Goal: Transaction & Acquisition: Purchase product/service

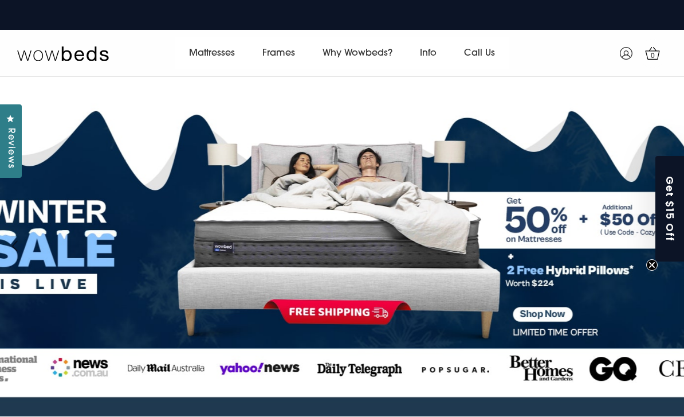
click at [229, 93] on link "All Mattress" at bounding box center [211, 83] width 72 height 22
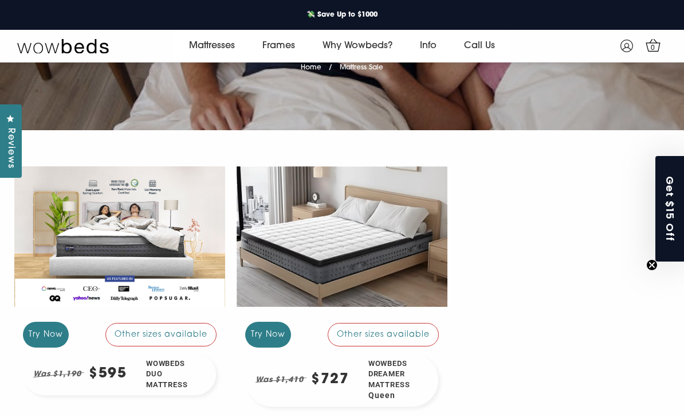
scroll to position [147, 0]
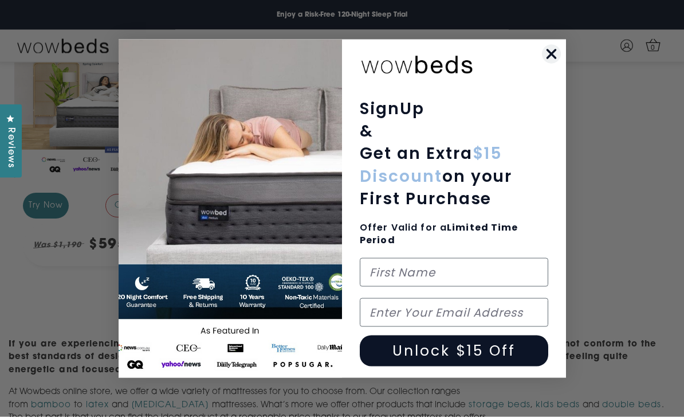
click at [568, 71] on div "Close dialog SignUp & Get an Extra $15 Discount on your First Purchase Offer Va…" at bounding box center [342, 209] width 459 height 350
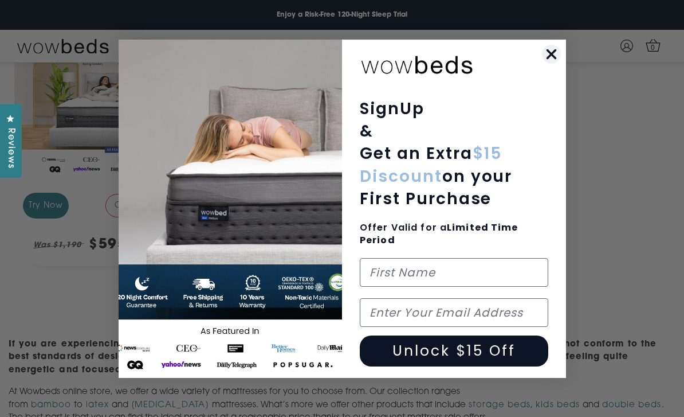
click at [568, 70] on div "Close dialog SignUp & Get an Extra $15 Discount on your First Purchase Offer Va…" at bounding box center [342, 209] width 459 height 350
click at [554, 63] on circle "Close dialog" at bounding box center [551, 53] width 19 height 19
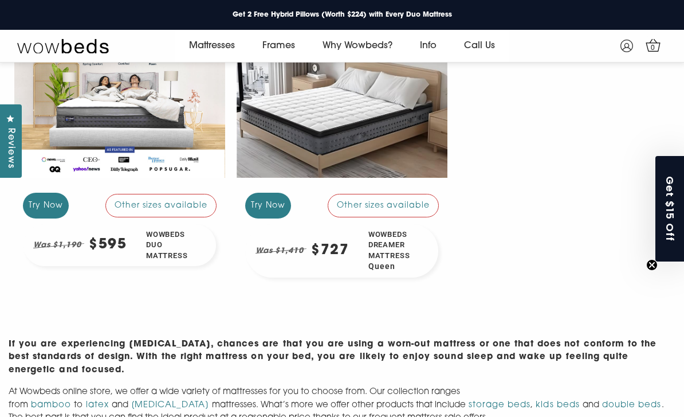
click at [351, 244] on div "Was $1,410 $727" at bounding box center [302, 250] width 113 height 53
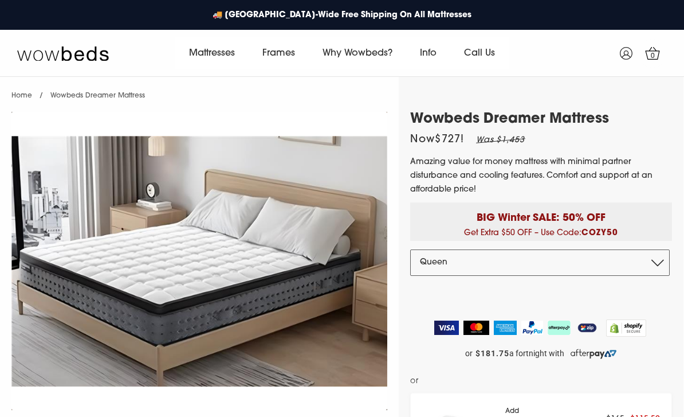
select select "Queen"
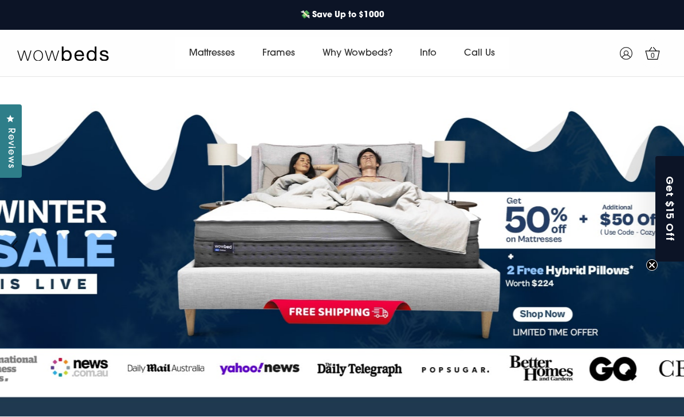
click at [281, 53] on link "Frames" at bounding box center [279, 53] width 60 height 32
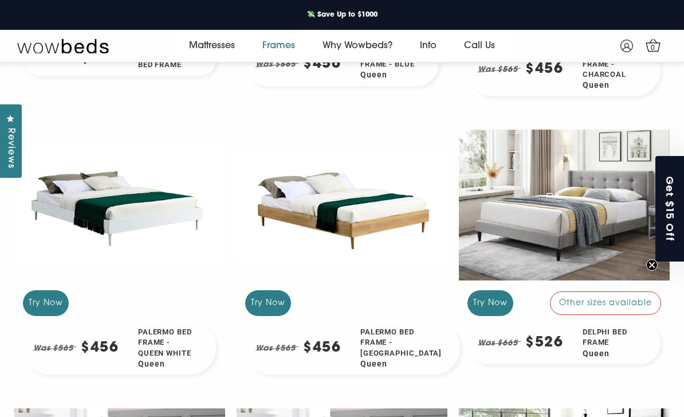
scroll to position [731, 0]
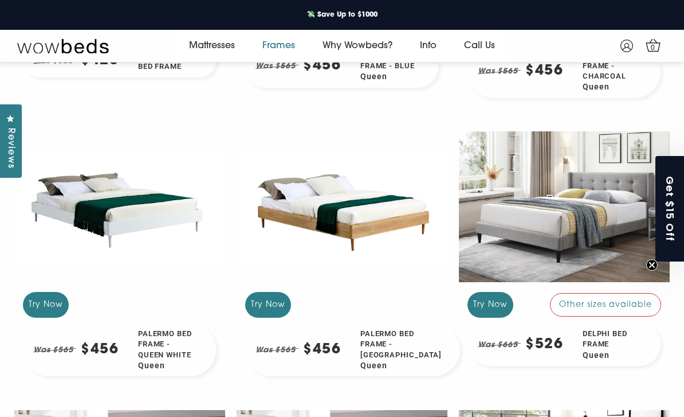
click at [379, 252] on div at bounding box center [342, 207] width 211 height 158
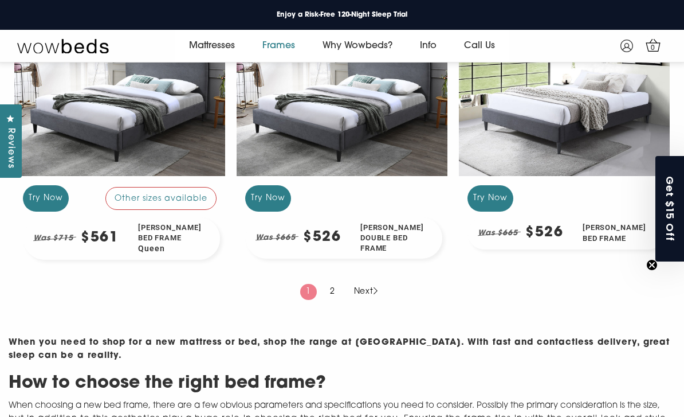
scroll to position [1117, 0]
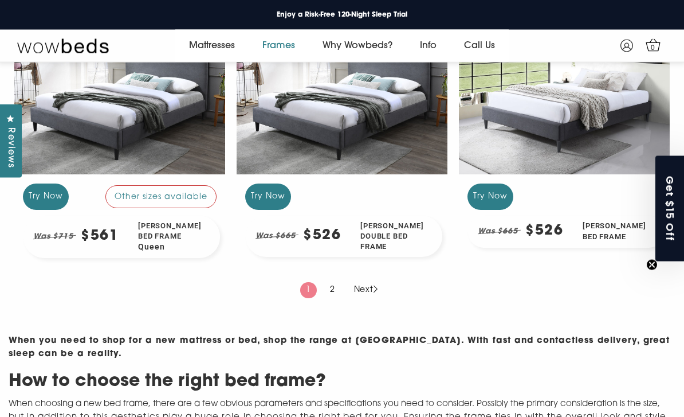
click at [330, 299] on link "2" at bounding box center [332, 291] width 17 height 16
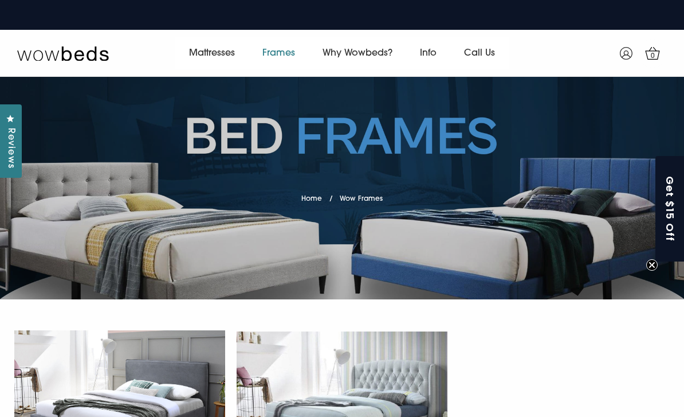
click at [230, 92] on link "All Mattress" at bounding box center [211, 83] width 72 height 22
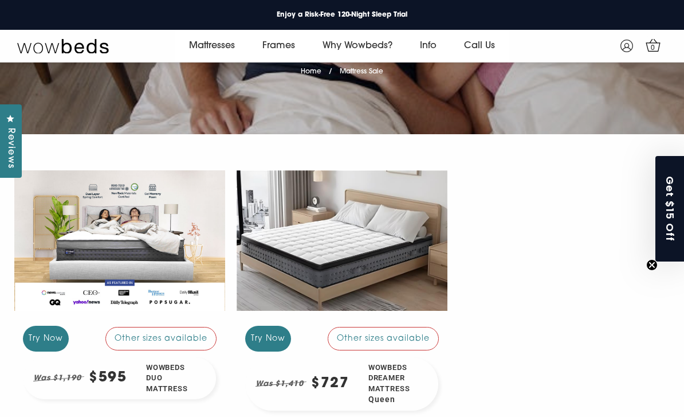
scroll to position [150, 0]
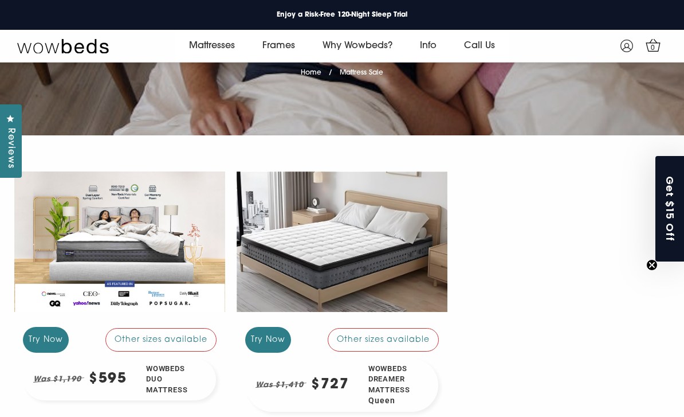
click at [374, 251] on div at bounding box center [342, 242] width 211 height 158
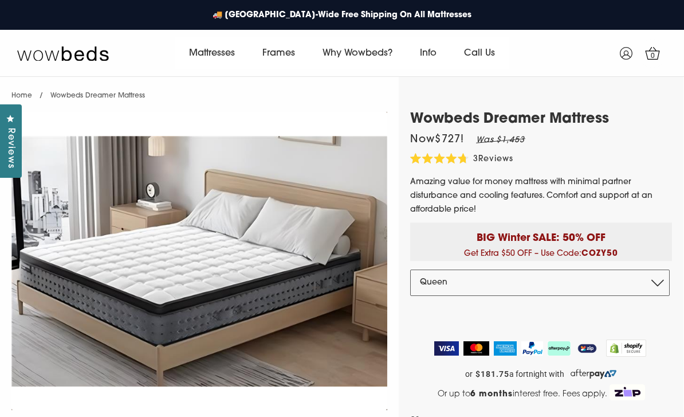
select select "Queen"
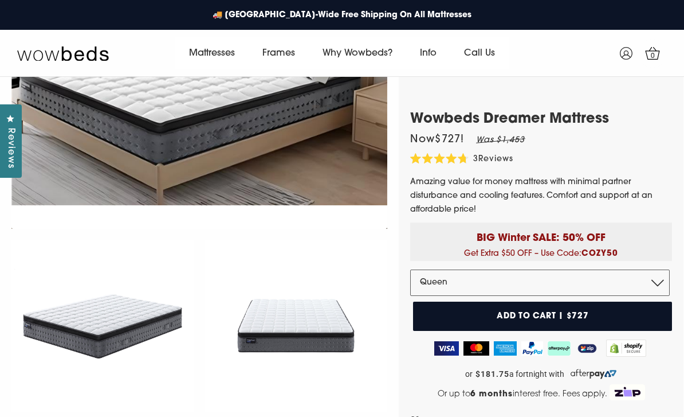
scroll to position [181, 0]
click at [307, 229] on img at bounding box center [199, 80] width 376 height 298
click at [317, 229] on img at bounding box center [199, 80] width 376 height 298
click at [318, 229] on img at bounding box center [199, 80] width 376 height 298
click at [107, 229] on img at bounding box center [199, 80] width 376 height 298
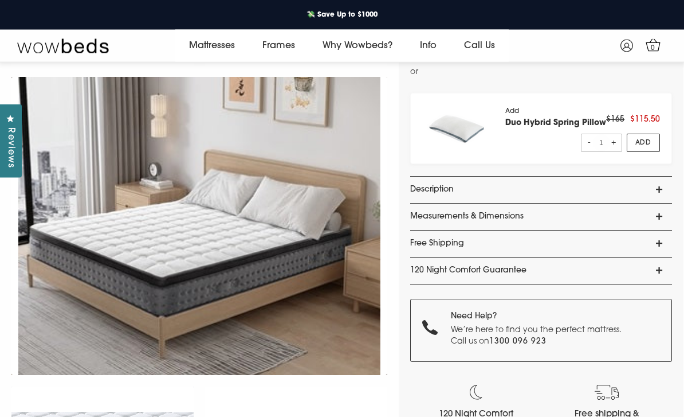
click at [651, 185] on link "Description" at bounding box center [541, 190] width 262 height 26
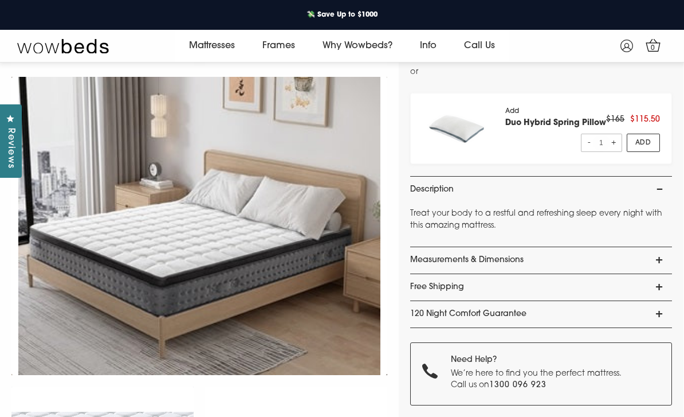
click at [658, 264] on link "Measurements & Dimensions" at bounding box center [541, 260] width 262 height 26
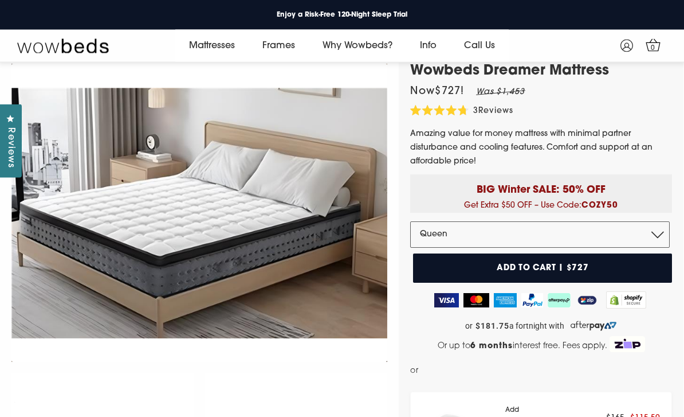
scroll to position [0, 0]
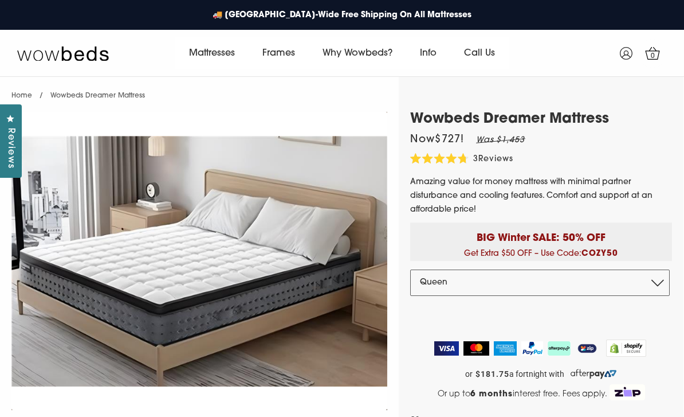
select select "Queen"
